Goal: Find specific page/section: Find specific page/section

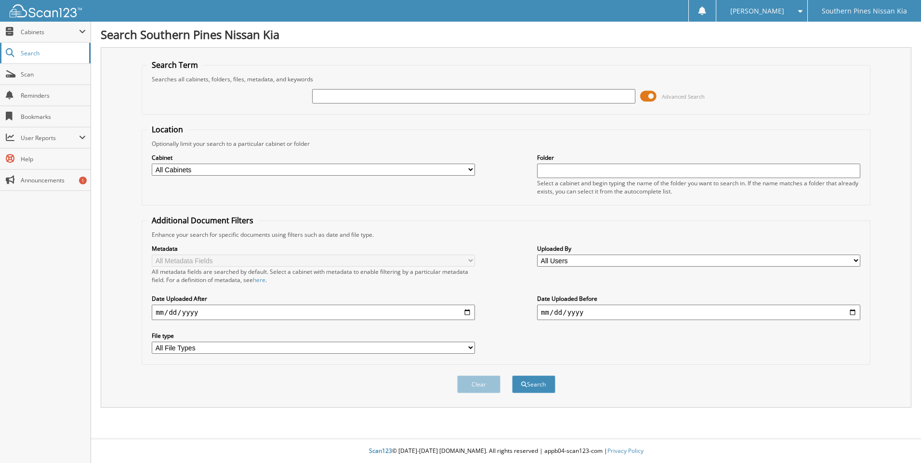
click at [25, 48] on link "Search" at bounding box center [45, 53] width 91 height 21
click at [39, 54] on span "Search" at bounding box center [53, 53] width 64 height 8
click at [40, 13] on img at bounding box center [46, 10] width 72 height 13
click at [26, 31] on span "Cabinets" at bounding box center [50, 32] width 58 height 8
click at [33, 50] on span "My Company" at bounding box center [50, 53] width 71 height 9
